Goal: Obtain resource: Download file/media

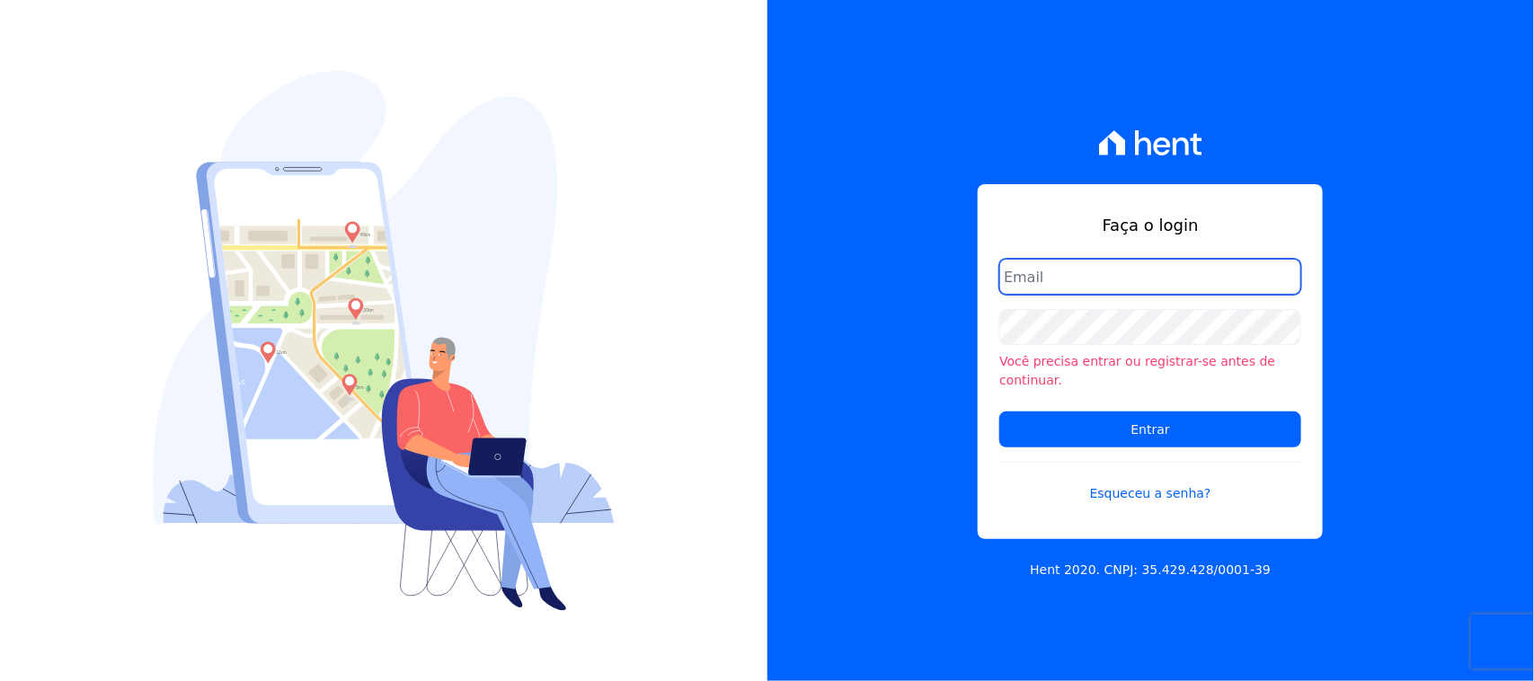
drag, startPoint x: 1131, startPoint y: 303, endPoint x: 1112, endPoint y: 292, distance: 21.7
click at [1125, 295] on input "email" at bounding box center [1151, 277] width 302 height 36
type input "cobranca@construtorafarias.com.br"
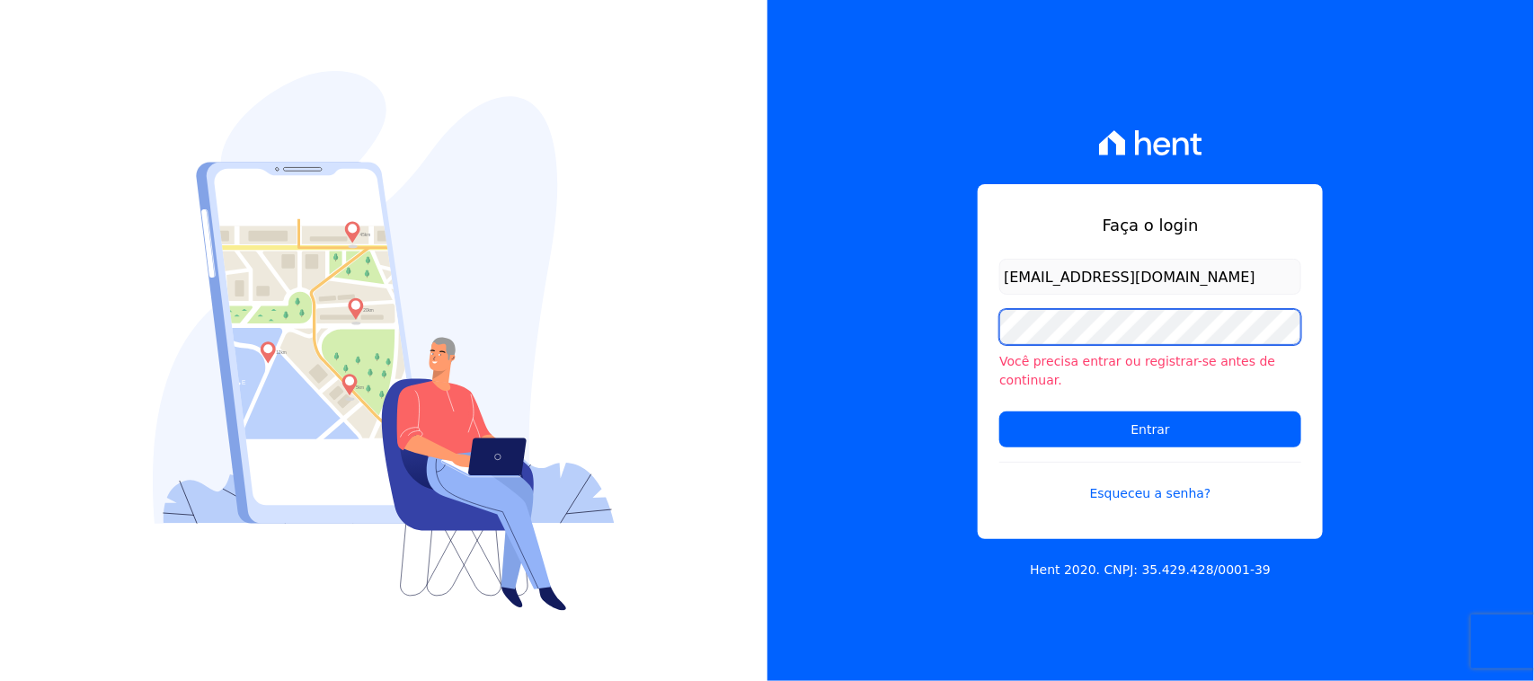
click at [1000, 412] on input "Entrar" at bounding box center [1151, 430] width 302 height 36
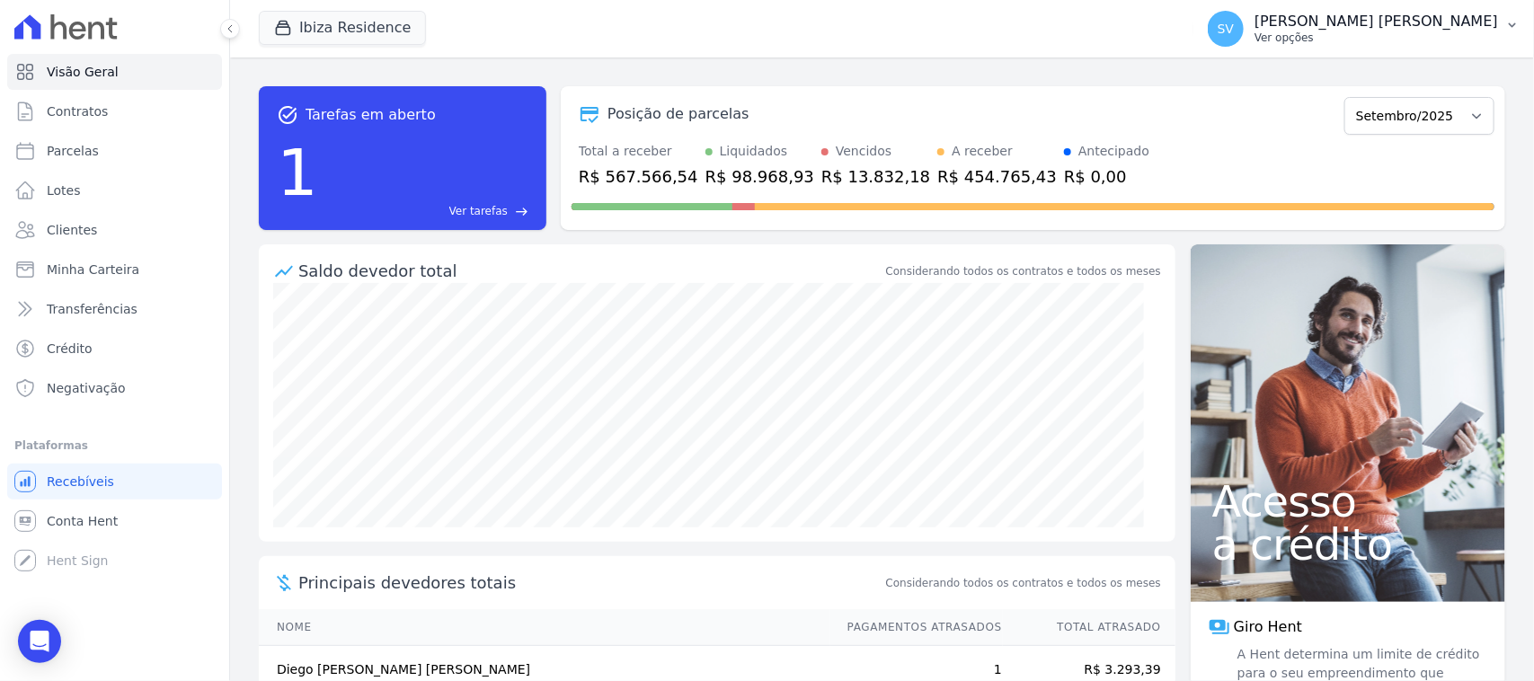
click at [1360, 28] on p "[PERSON_NAME] [PERSON_NAME]" at bounding box center [1377, 22] width 244 height 18
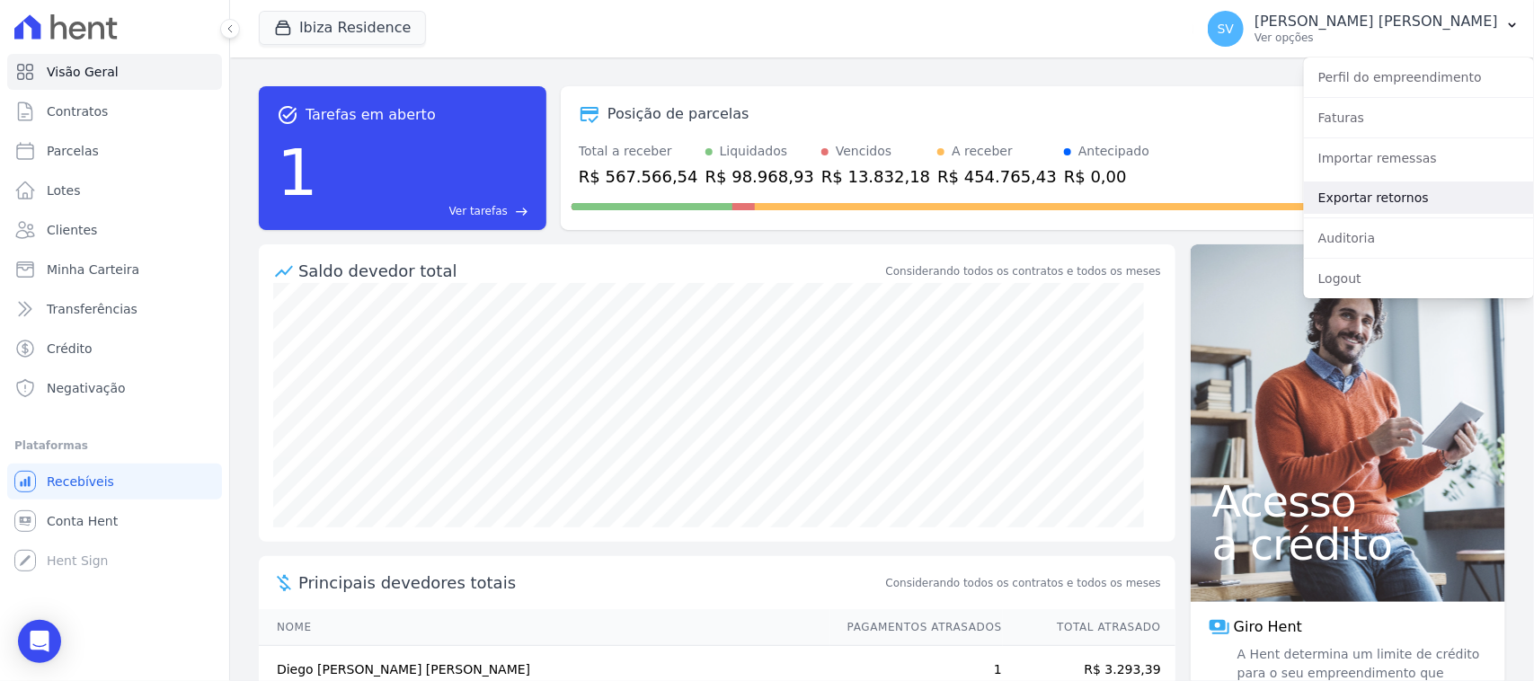
click at [1378, 196] on link "Exportar retornos" at bounding box center [1419, 198] width 230 height 32
